Goal: Information Seeking & Learning: Check status

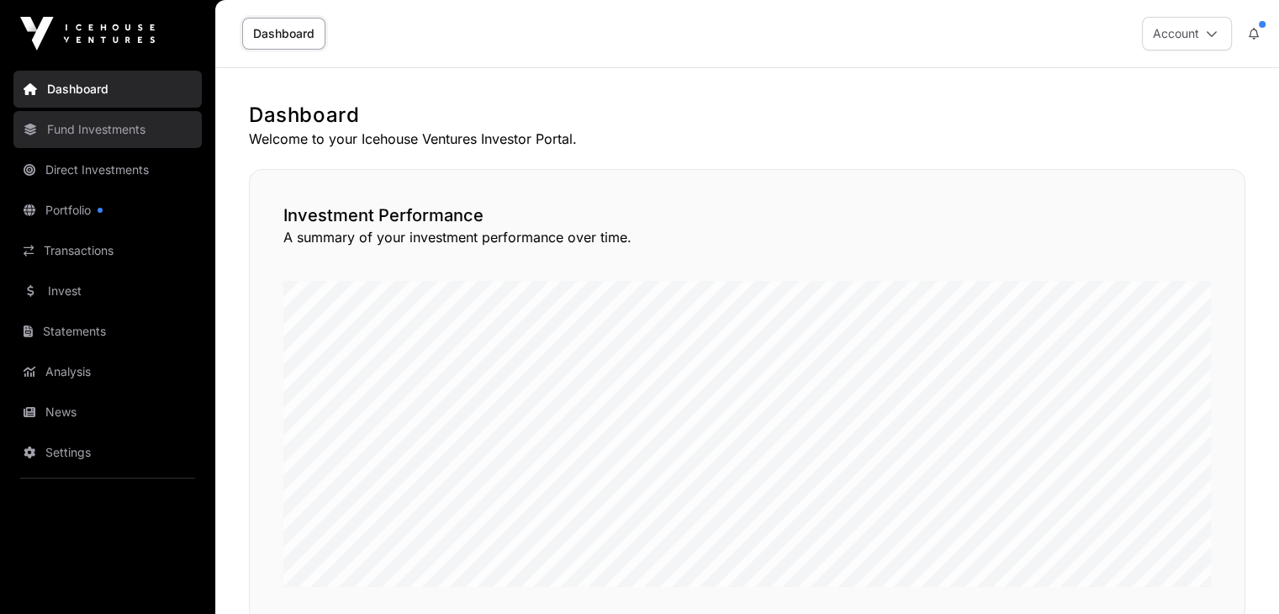
click at [83, 132] on link "Fund Investments" at bounding box center [107, 129] width 188 height 37
click at [84, 130] on link "Fund Investments" at bounding box center [107, 129] width 188 height 37
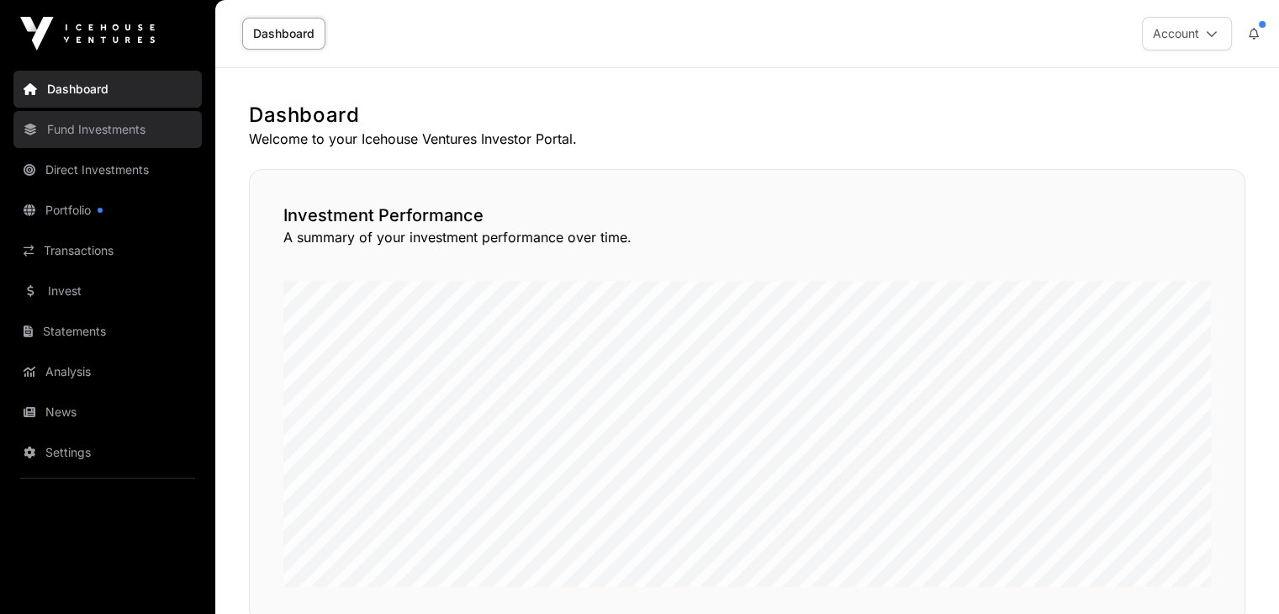
click at [84, 130] on link "Fund Investments" at bounding box center [107, 129] width 188 height 37
click at [83, 129] on link "Fund Investments" at bounding box center [107, 129] width 188 height 37
click at [77, 131] on link "Fund Investments" at bounding box center [107, 129] width 188 height 37
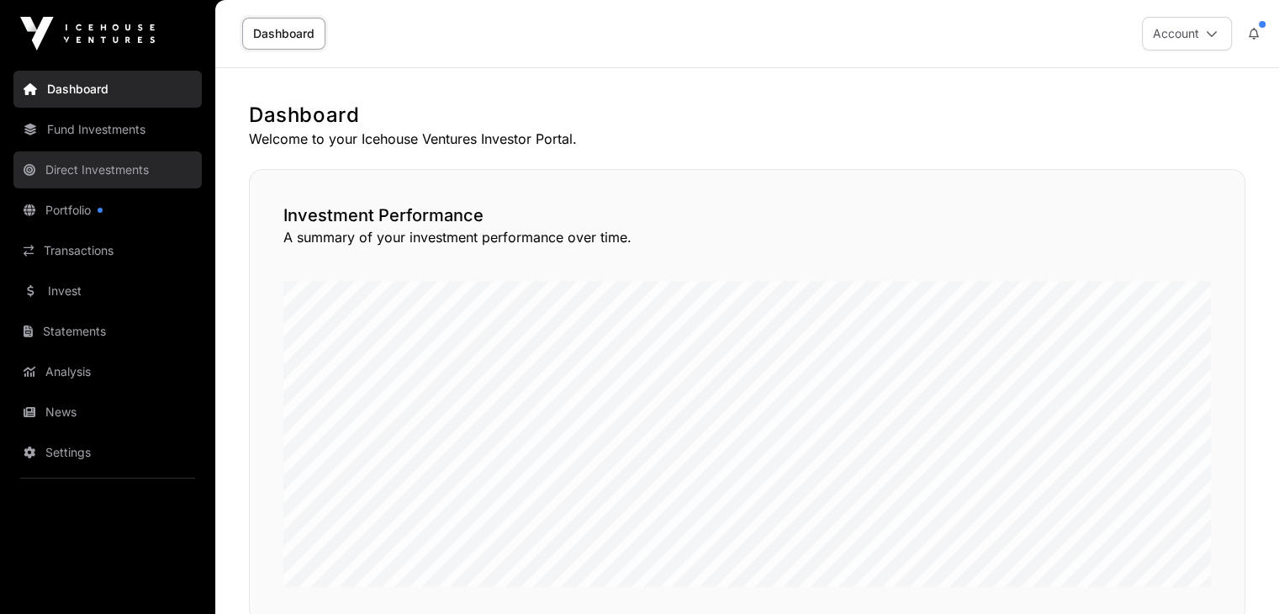
click at [67, 173] on link "Direct Investments" at bounding box center [107, 169] width 188 height 37
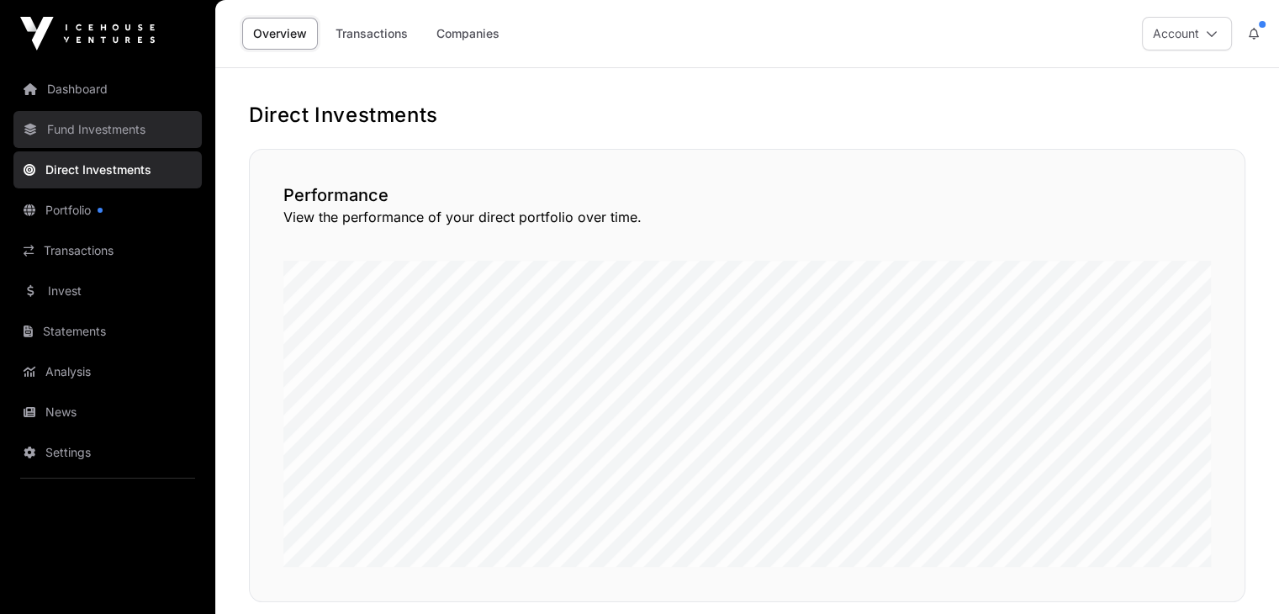
click at [79, 122] on link "Fund Investments" at bounding box center [107, 129] width 188 height 37
click at [79, 123] on link "Fund Investments" at bounding box center [107, 129] width 188 height 37
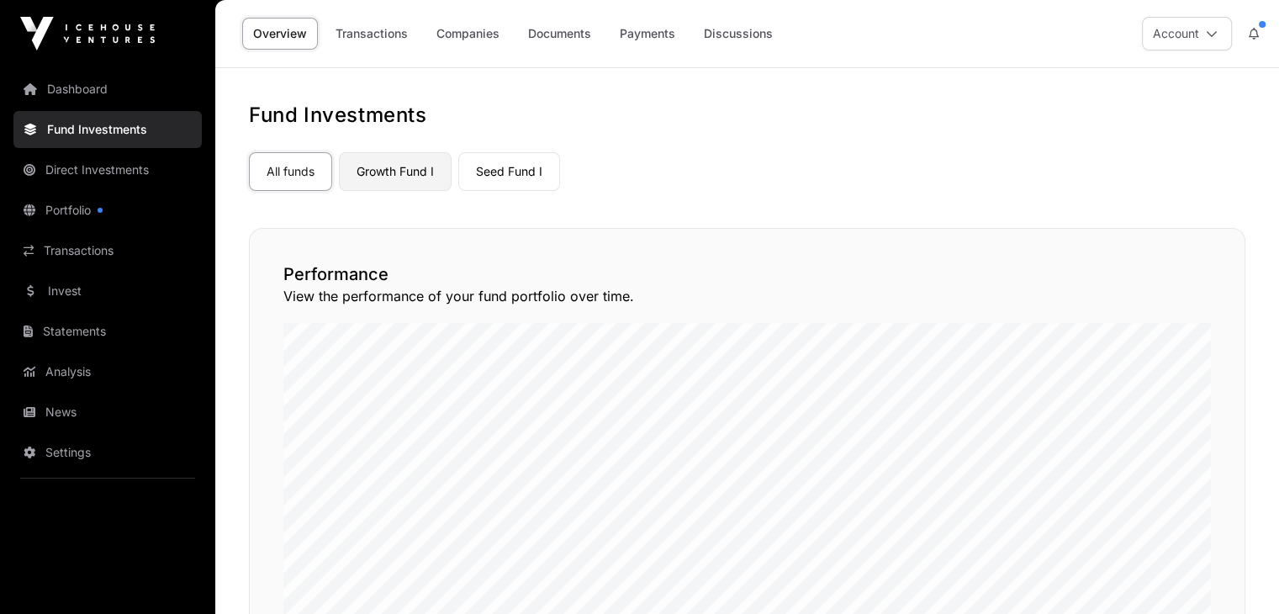
click at [395, 189] on link "Growth Fund I" at bounding box center [395, 171] width 113 height 39
click at [396, 172] on link "Growth Fund I" at bounding box center [395, 171] width 113 height 39
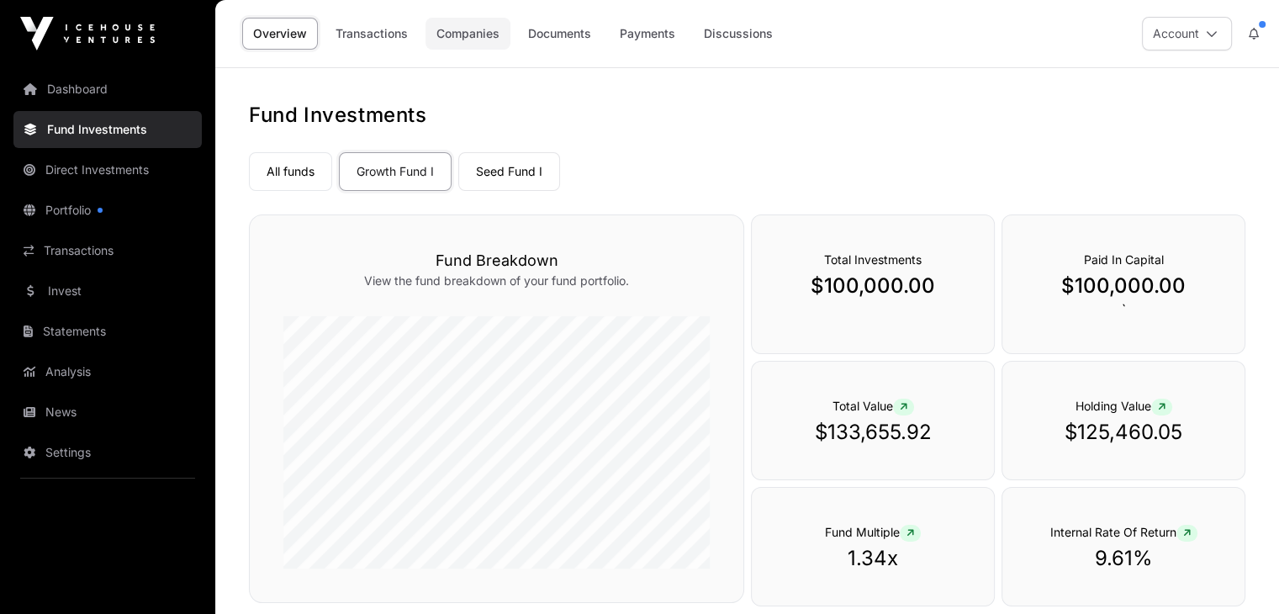
click at [480, 35] on link "Companies" at bounding box center [467, 34] width 85 height 32
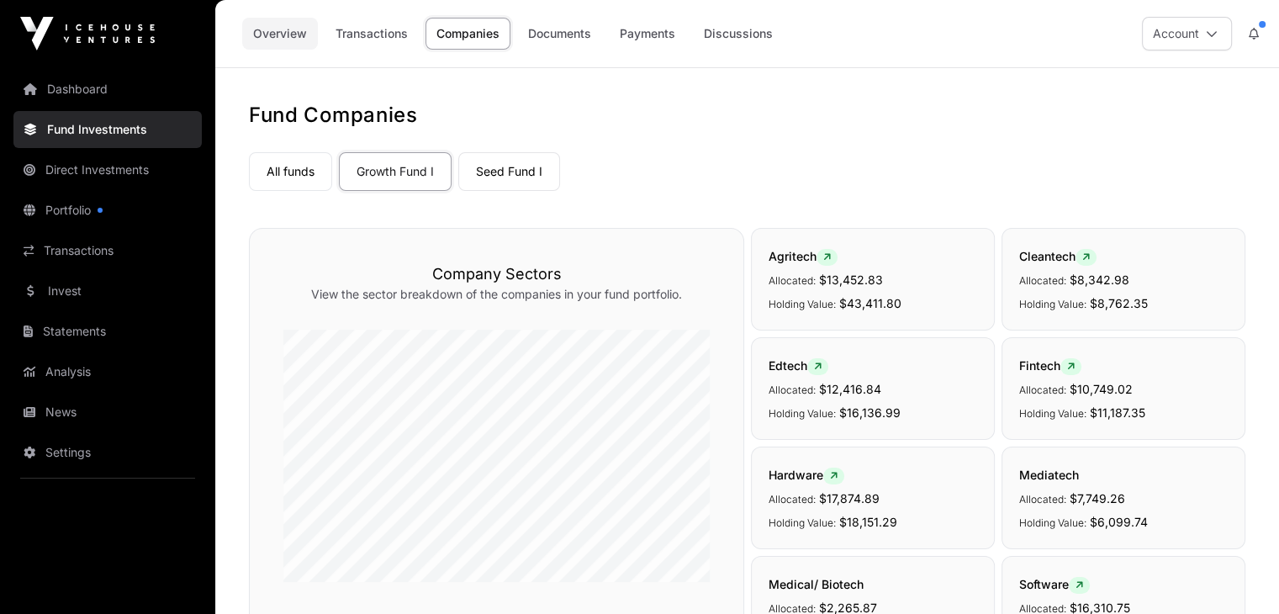
click at [267, 33] on link "Overview" at bounding box center [280, 34] width 76 height 32
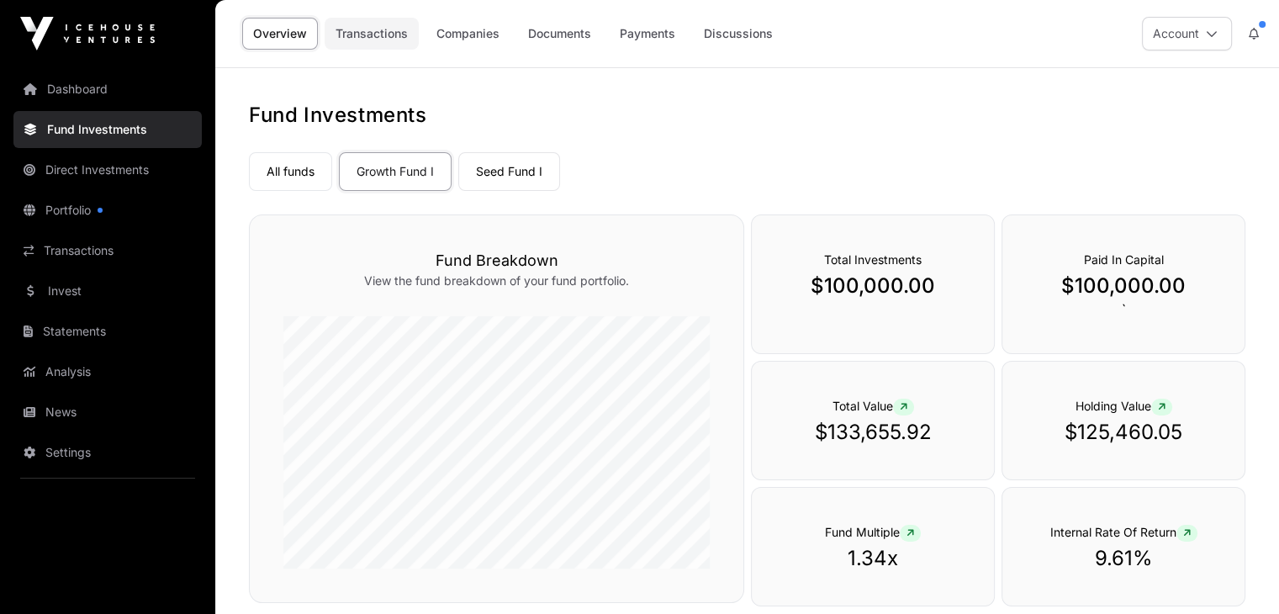
click at [373, 40] on link "Transactions" at bounding box center [372, 34] width 94 height 32
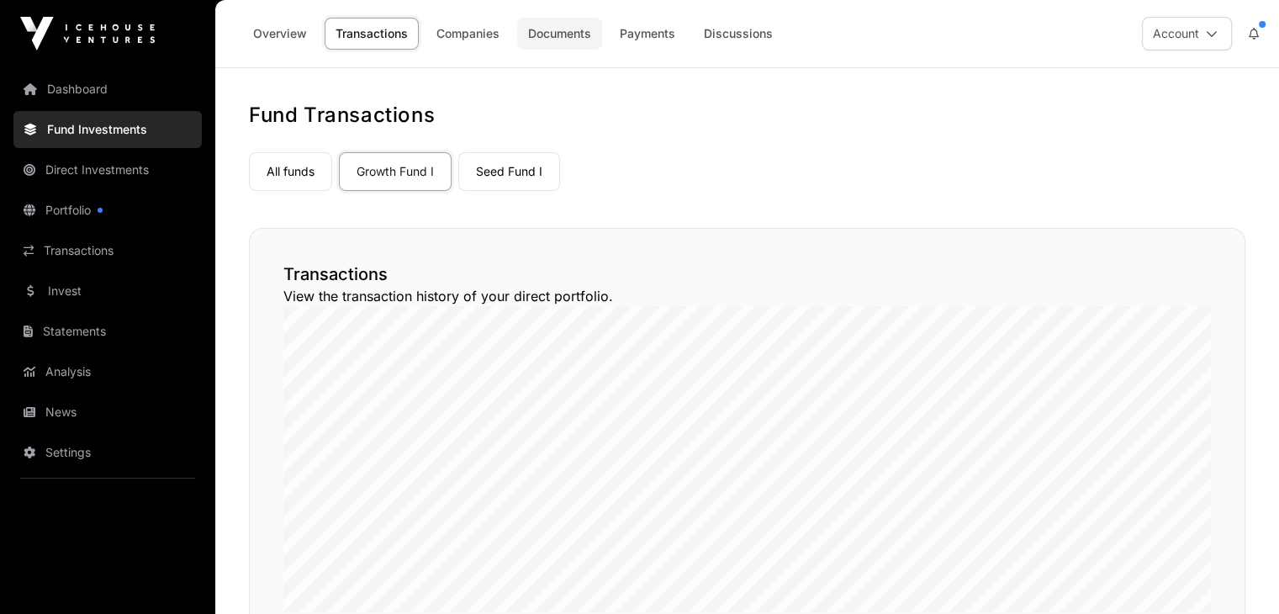
click at [553, 28] on link "Documents" at bounding box center [559, 34] width 85 height 32
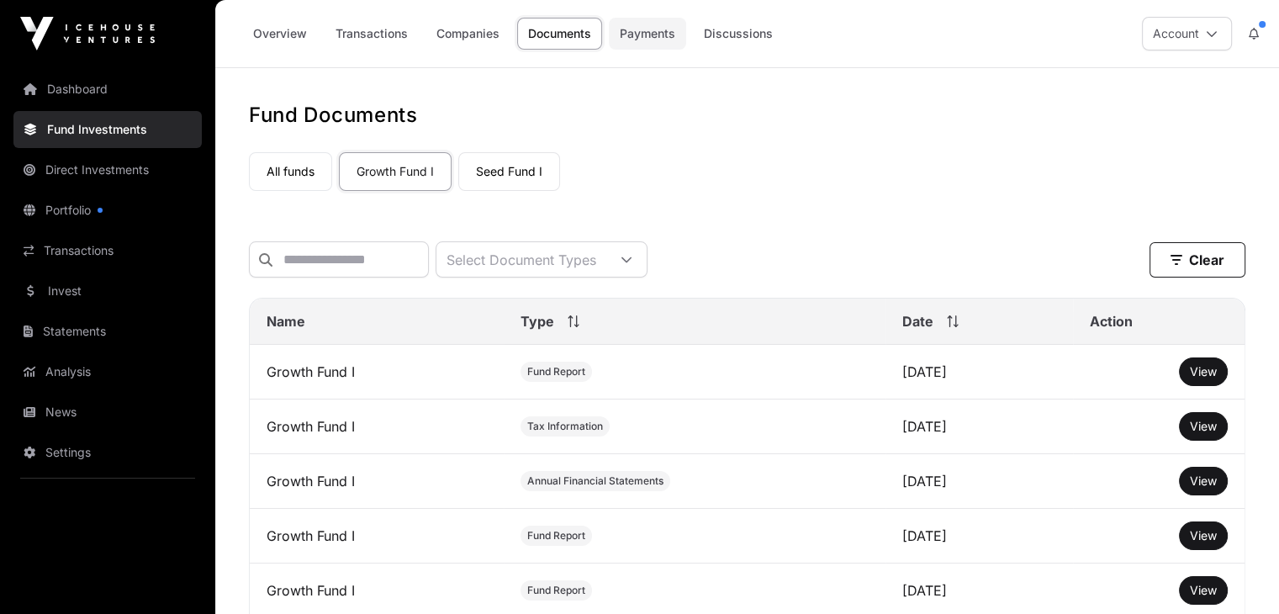
click at [637, 38] on link "Payments" at bounding box center [647, 34] width 77 height 32
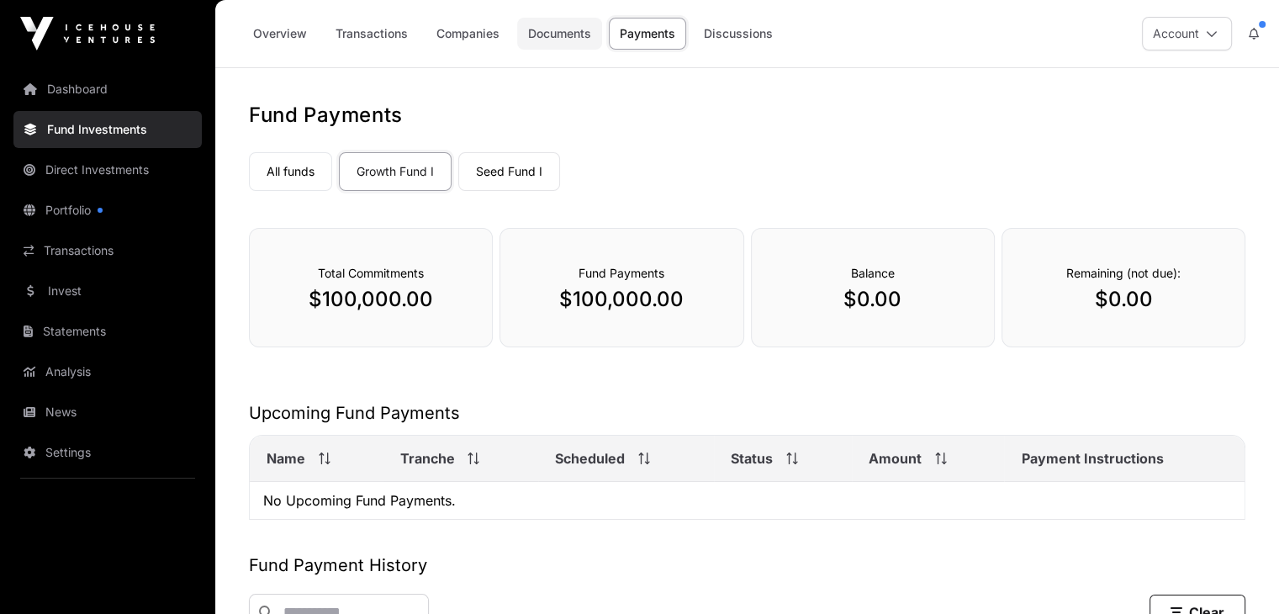
click at [548, 39] on link "Documents" at bounding box center [559, 34] width 85 height 32
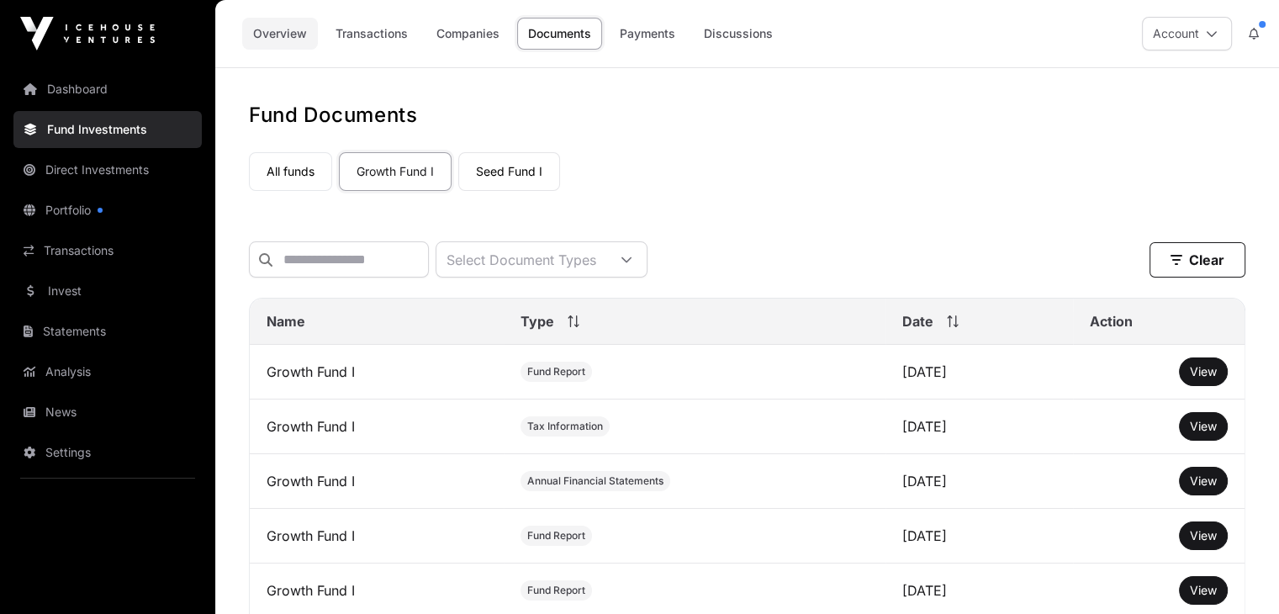
click at [284, 35] on link "Overview" at bounding box center [280, 34] width 76 height 32
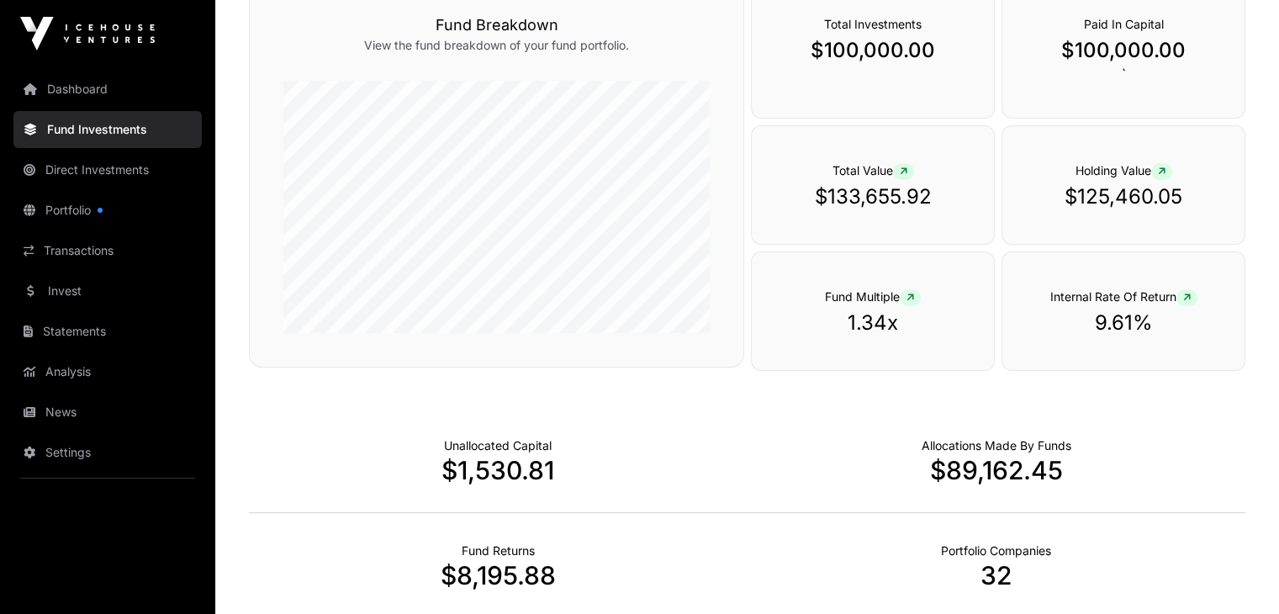
scroll to position [168, 0]
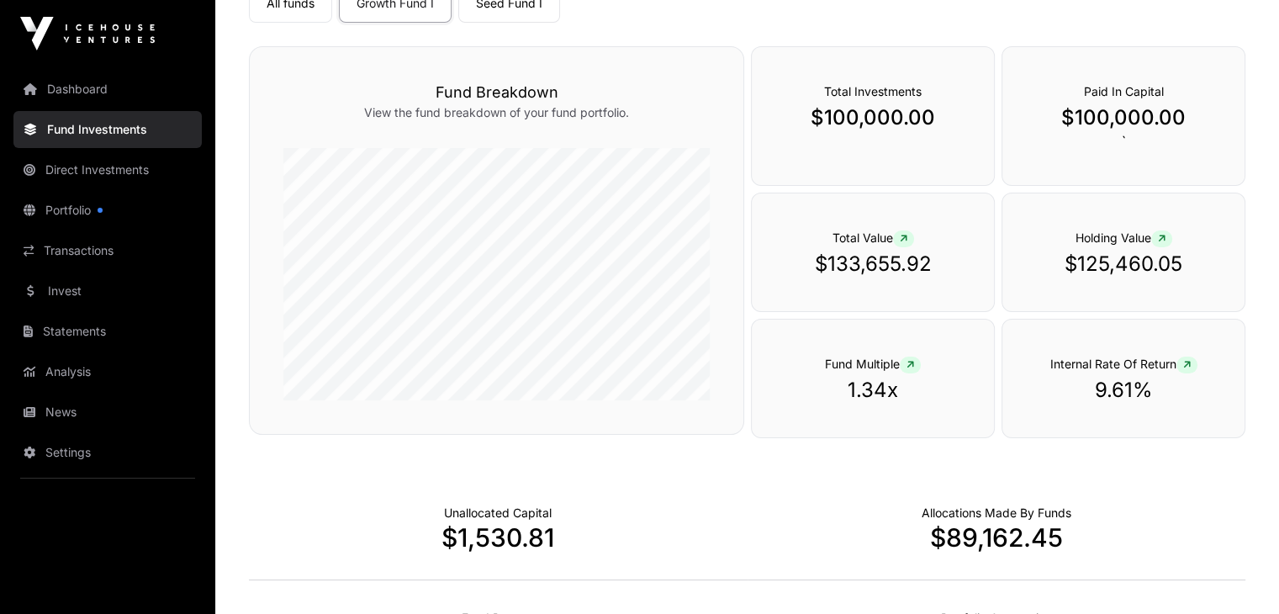
click at [1161, 234] on icon at bounding box center [1162, 239] width 8 height 10
click at [1139, 262] on p "$125,460.05" at bounding box center [1123, 264] width 175 height 27
click at [1139, 261] on p "$125,460.05" at bounding box center [1123, 264] width 175 height 27
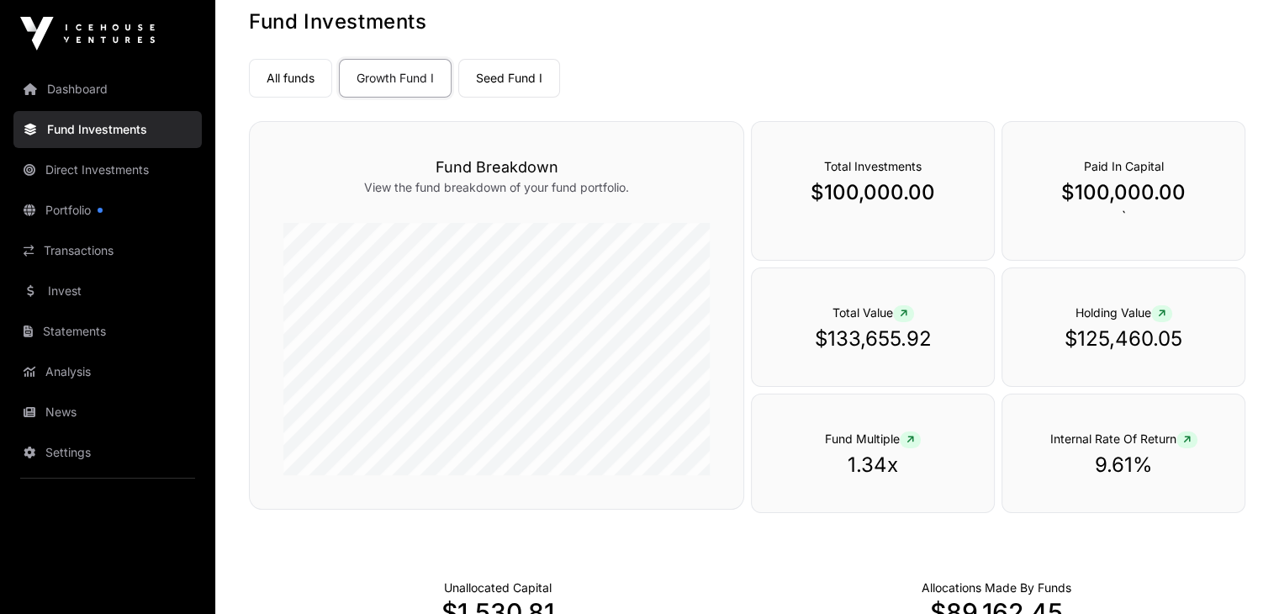
scroll to position [0, 0]
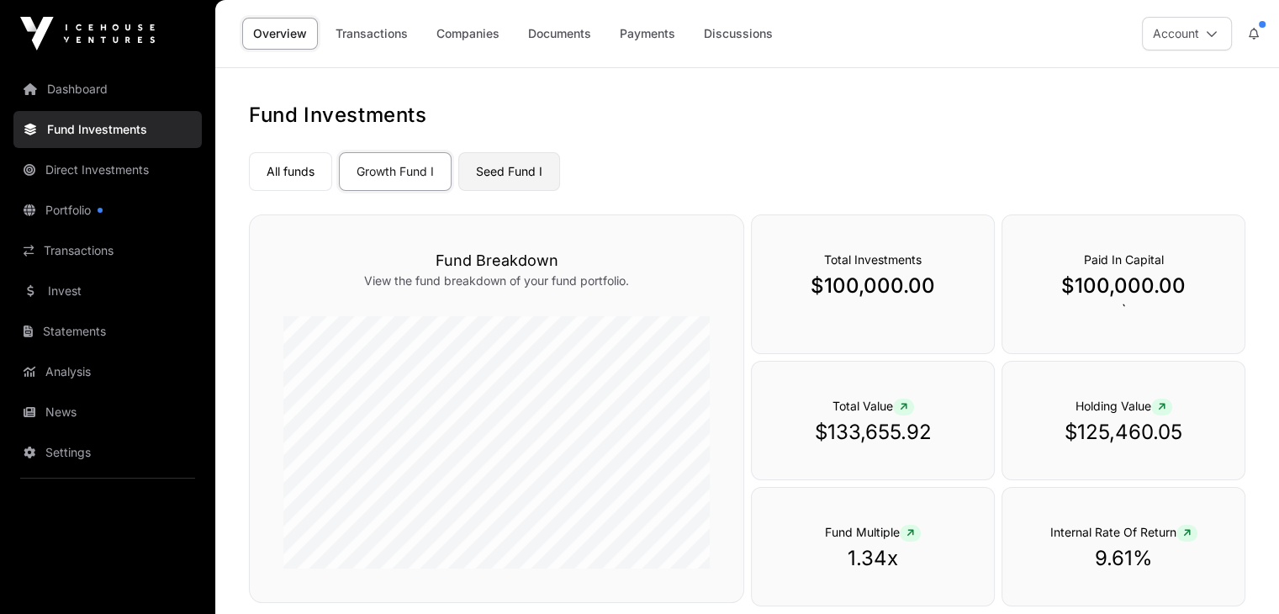
click at [482, 185] on link "Seed Fund I" at bounding box center [509, 171] width 102 height 39
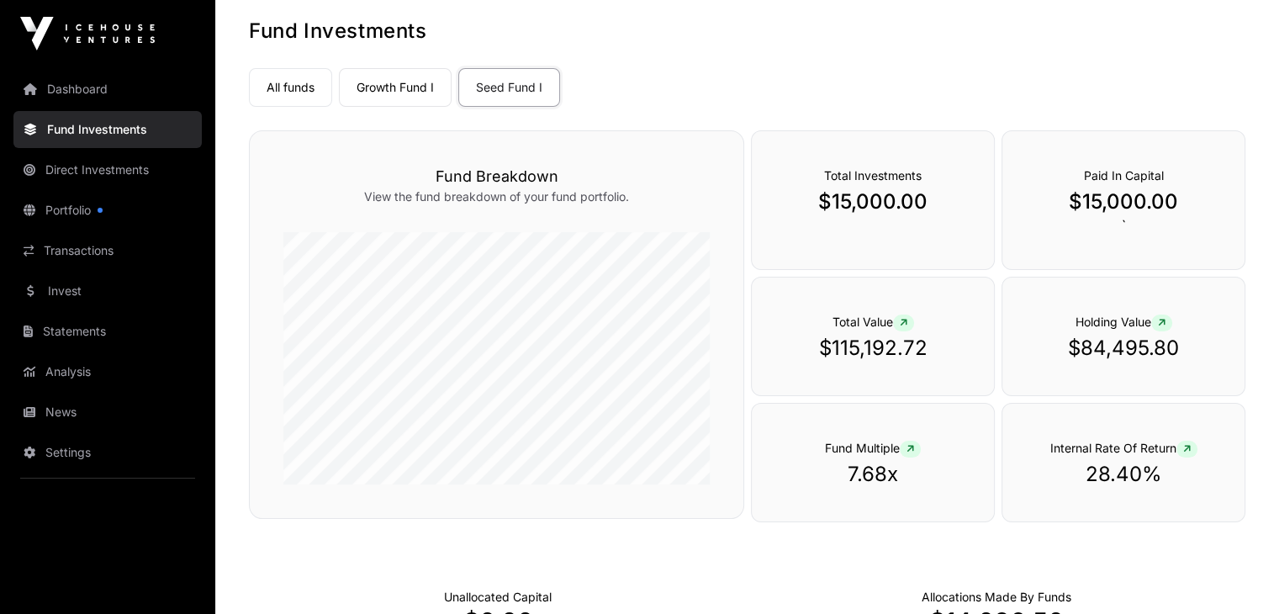
scroll to position [252, 0]
